Goal: Task Accomplishment & Management: Manage account settings

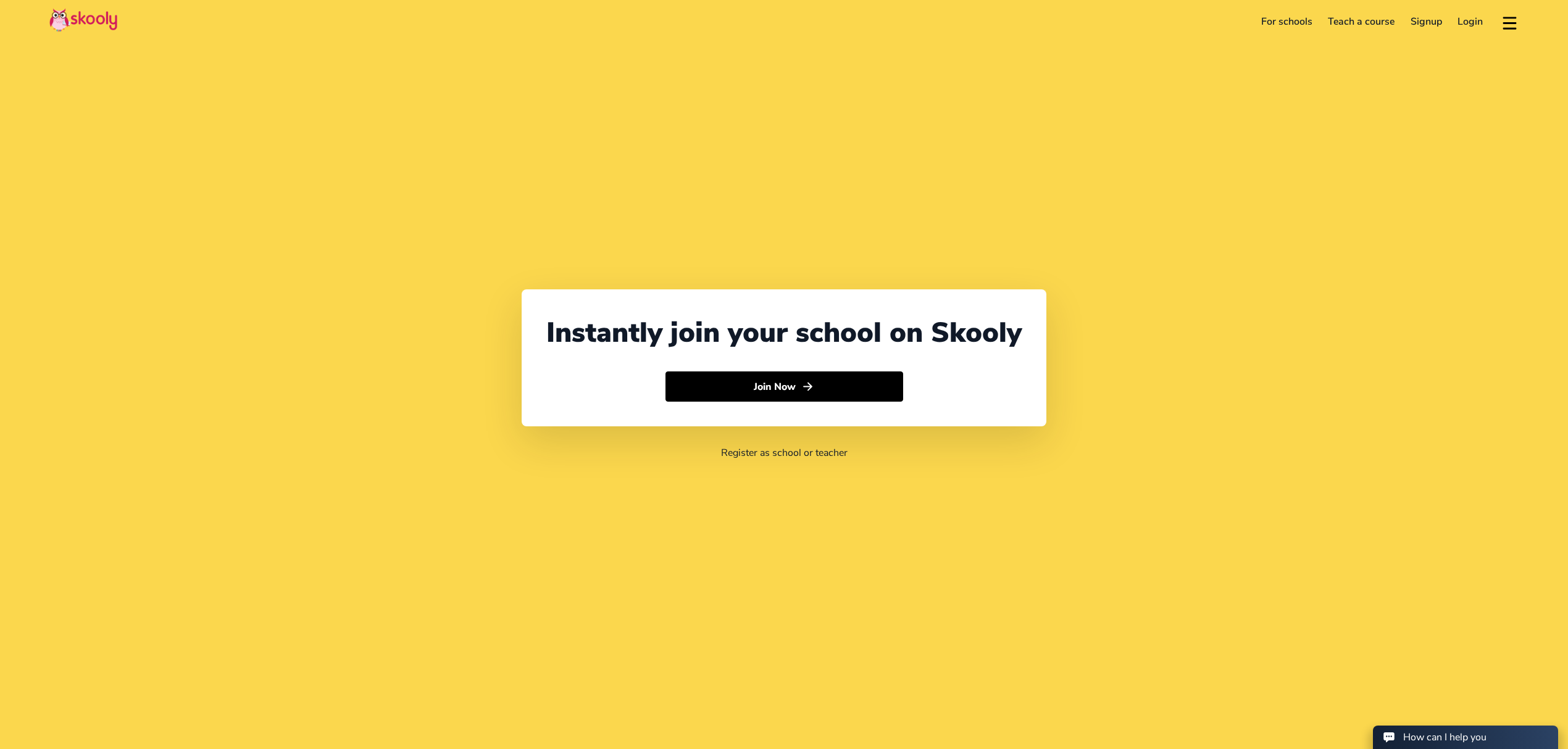
select select "971"
select select "[GEOGRAPHIC_DATA]"
select select "[GEOGRAPHIC_DATA]/[GEOGRAPHIC_DATA]"
click at [1474, 19] on link "Login" at bounding box center [1470, 21] width 42 height 20
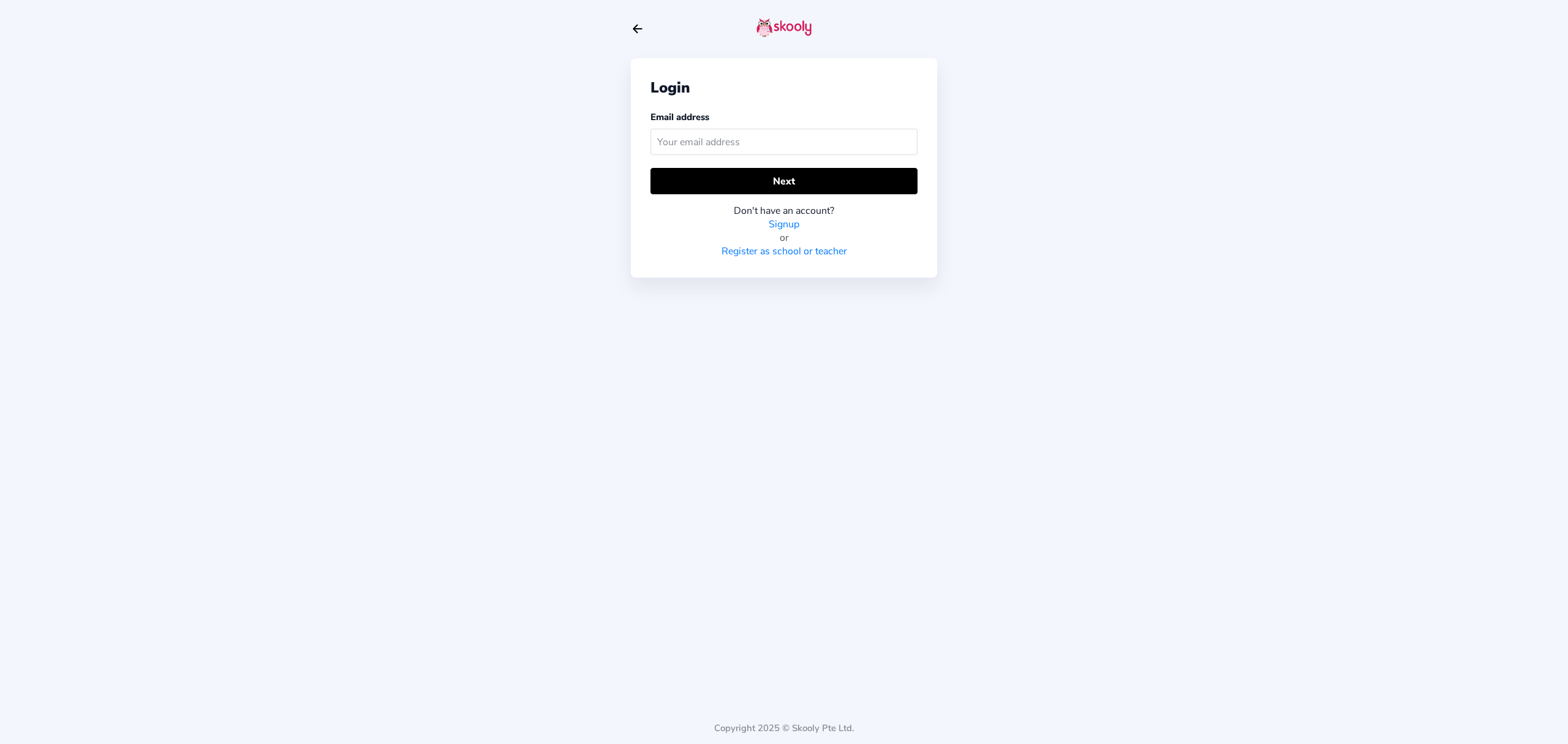
click at [748, 130] on input "text" at bounding box center [783, 142] width 267 height 26
click at [748, 133] on input "text" at bounding box center [783, 142] width 267 height 26
type input "[PERSON_NAME][EMAIL_ADDRESS][DOMAIN_NAME]"
click at [716, 192] on button "Next" at bounding box center [783, 181] width 267 height 26
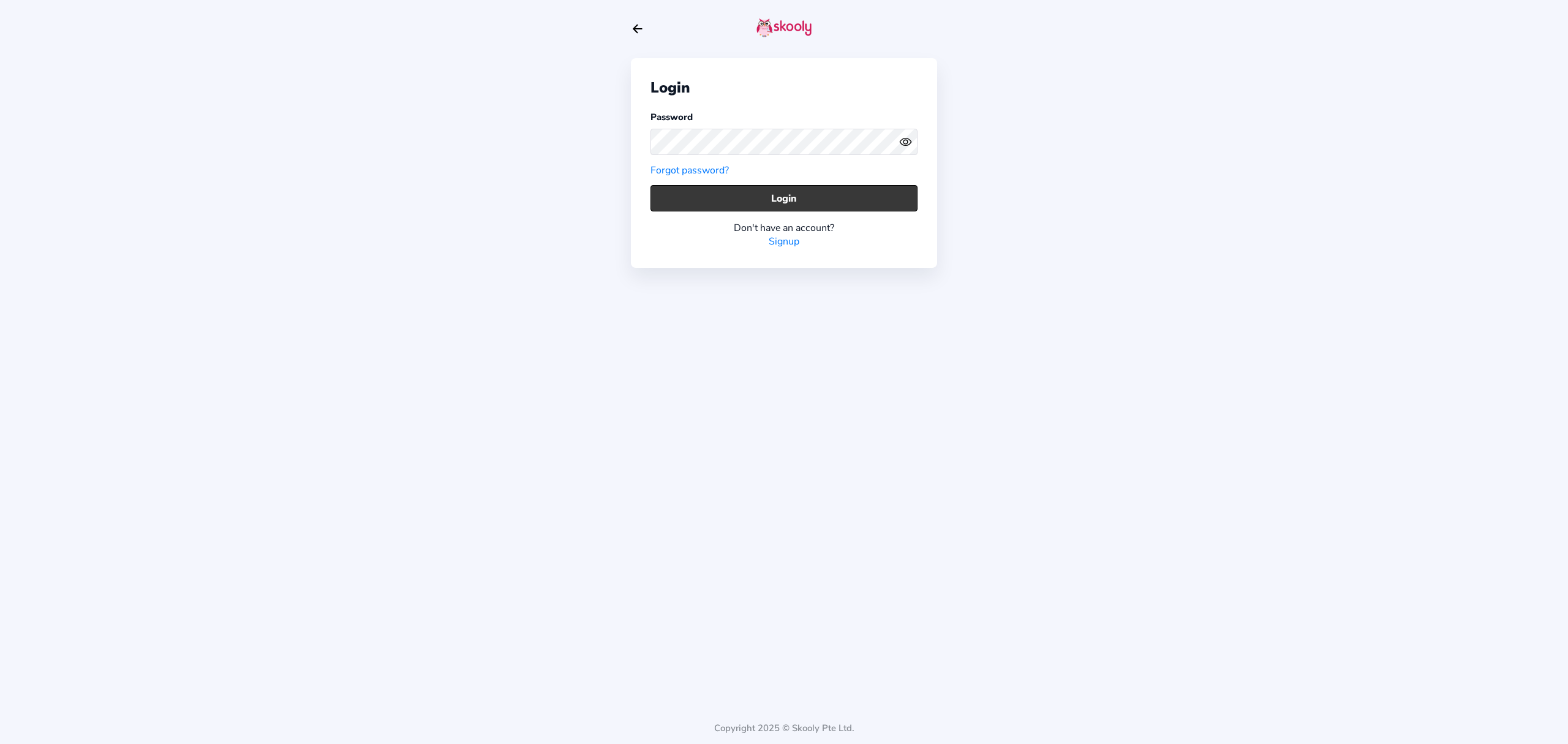
click at [768, 189] on button "Login" at bounding box center [783, 198] width 267 height 26
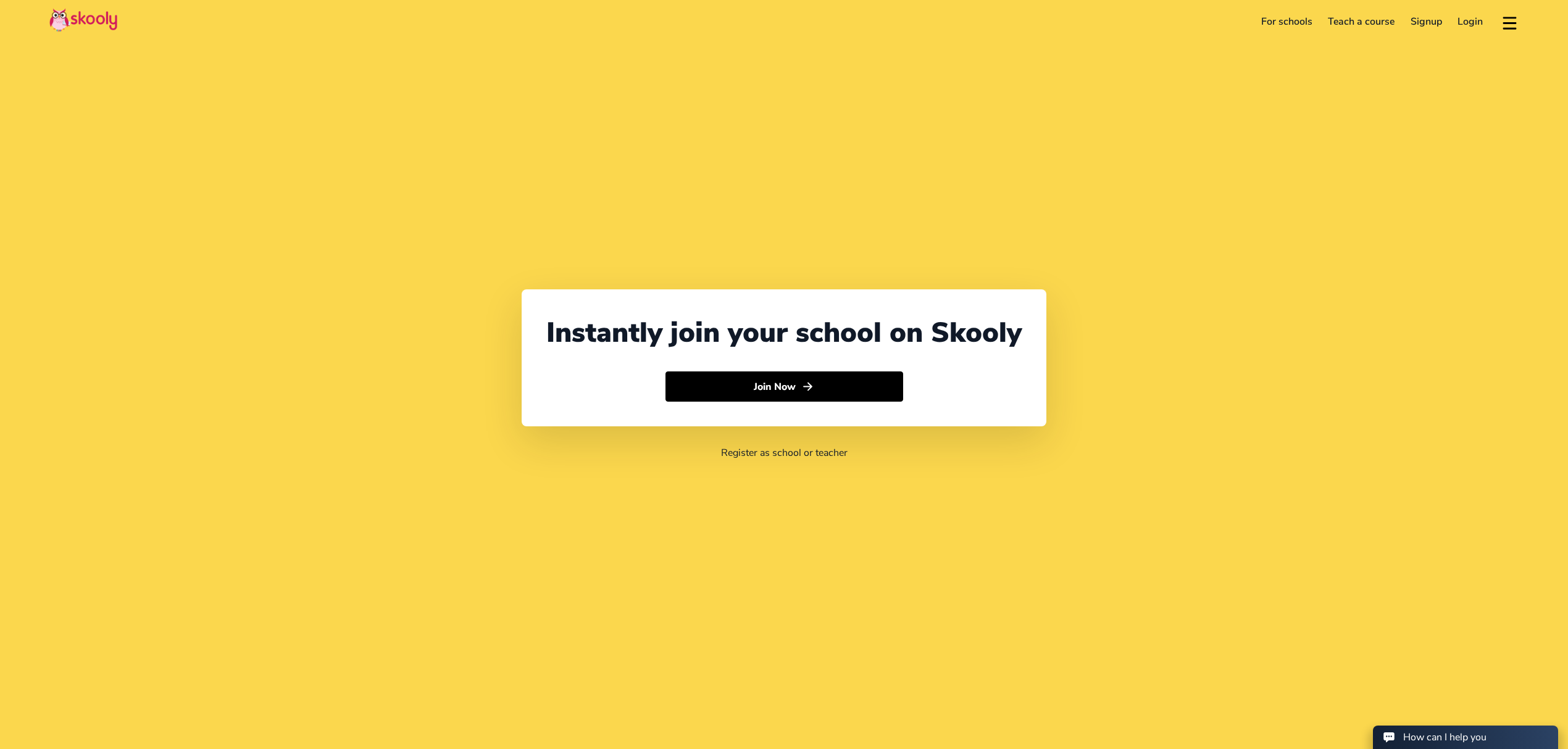
select select "971"
select select "United Arab Emirates"
select select "Asia/Dubai"
click at [1470, 29] on link "Login" at bounding box center [1470, 21] width 42 height 20
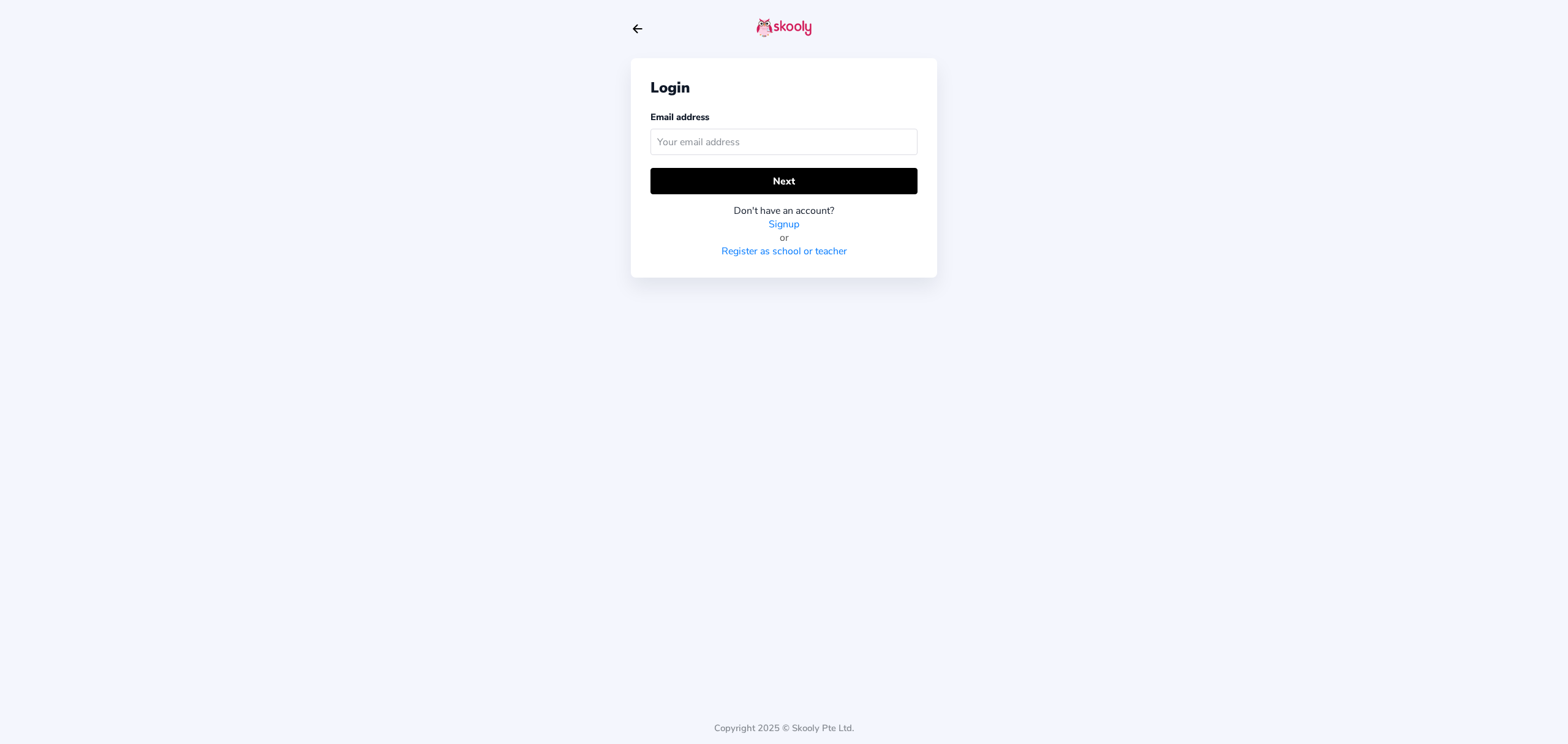
click at [765, 137] on input "text" at bounding box center [783, 142] width 267 height 26
type input "[PERSON_NAME][EMAIL_ADDRESS][DOMAIN_NAME]"
click at [703, 182] on button "Next" at bounding box center [783, 181] width 267 height 26
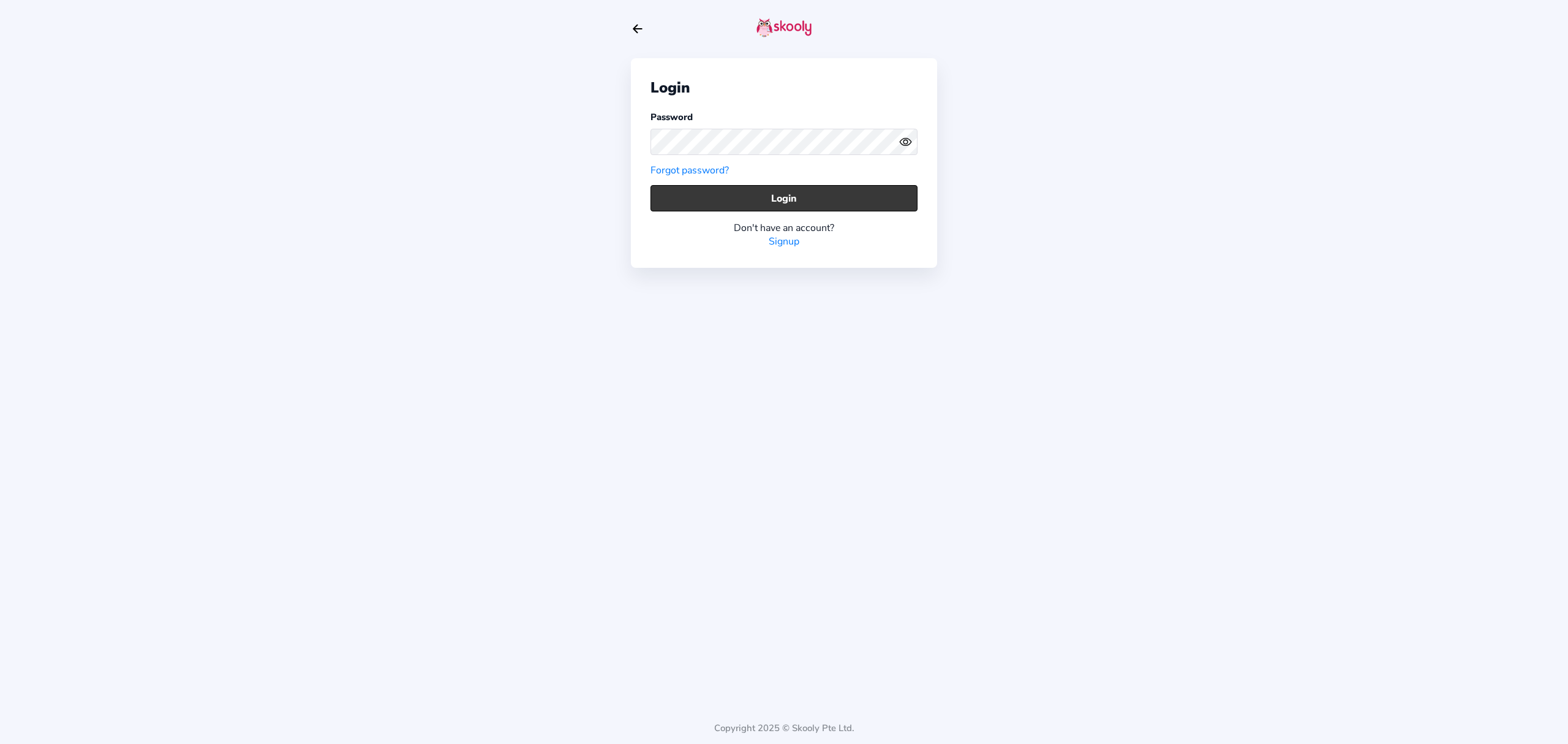
click at [817, 185] on button "Login" at bounding box center [783, 198] width 267 height 26
